Goal: Information Seeking & Learning: Learn about a topic

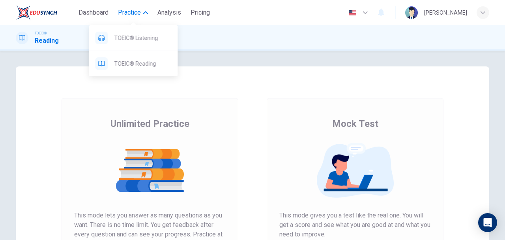
click at [140, 13] on span "Practice" at bounding box center [129, 12] width 23 height 9
click at [136, 34] on span "TOEIC® Listening" at bounding box center [142, 37] width 57 height 9
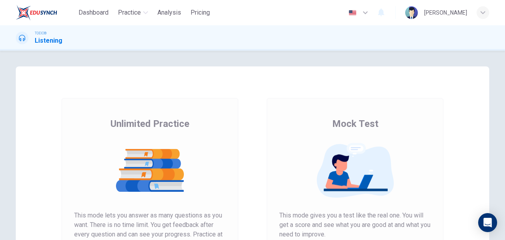
click at [324, 69] on div "Unlimited Practice Mock Test Unlimited Practice This mode lets you answer as ma…" at bounding box center [252, 203] width 473 height 274
click at [486, 13] on div "button" at bounding box center [483, 12] width 13 height 13
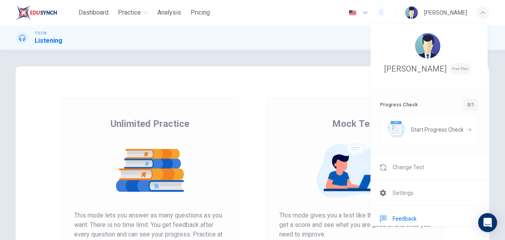
scroll to position [30, 0]
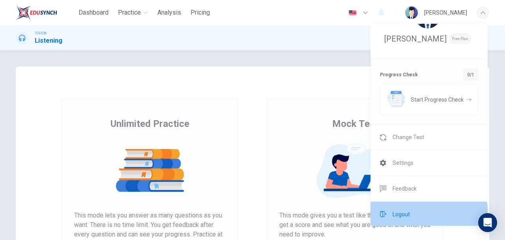
click at [408, 213] on span "Logout" at bounding box center [401, 213] width 17 height 9
